Goal: Task Accomplishment & Management: Manage account settings

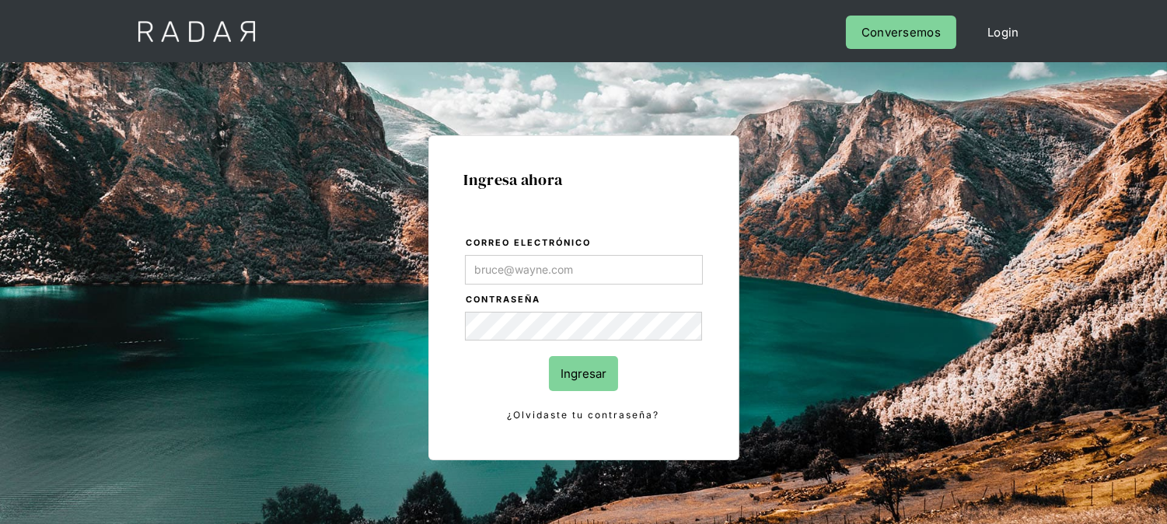
type input "kinta.morioka@monnetpayments.com"
click at [583, 370] on input "Ingresar" at bounding box center [583, 373] width 69 height 35
